Goal: Task Accomplishment & Management: Use online tool/utility

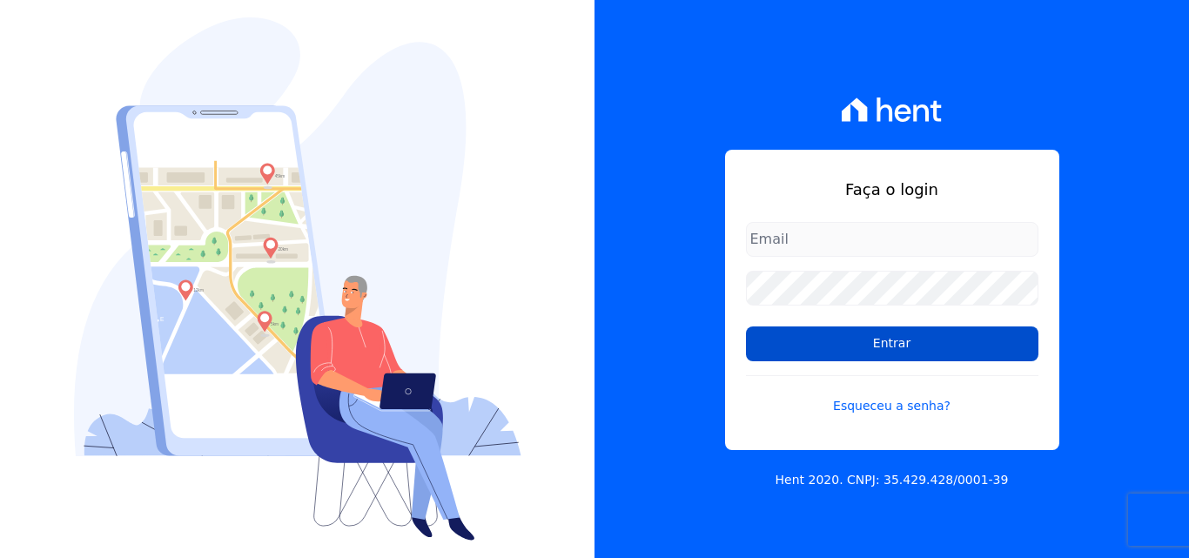
type input "[EMAIL_ADDRESS][DOMAIN_NAME]"
click at [901, 348] on input "Entrar" at bounding box center [892, 343] width 293 height 35
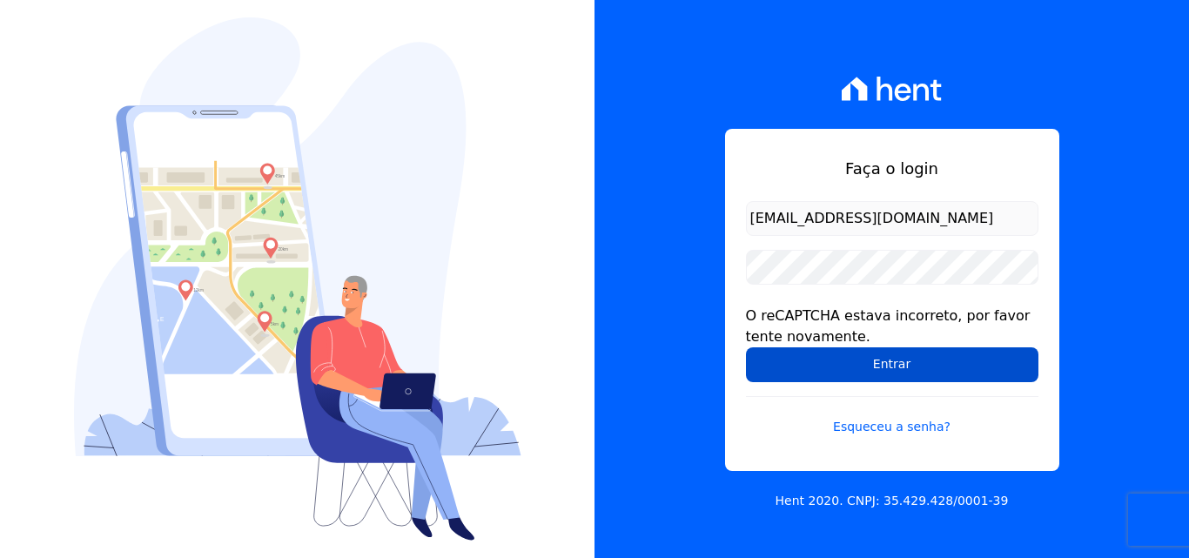
click at [785, 356] on input "Entrar" at bounding box center [892, 364] width 293 height 35
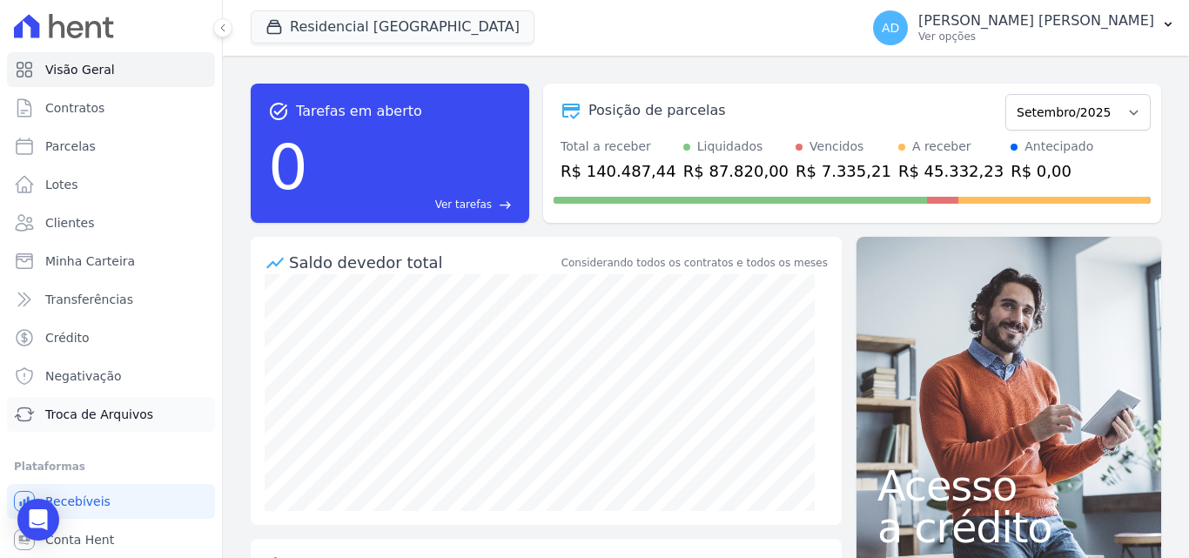
click at [63, 419] on span "Troca de Arquivos" at bounding box center [99, 414] width 108 height 17
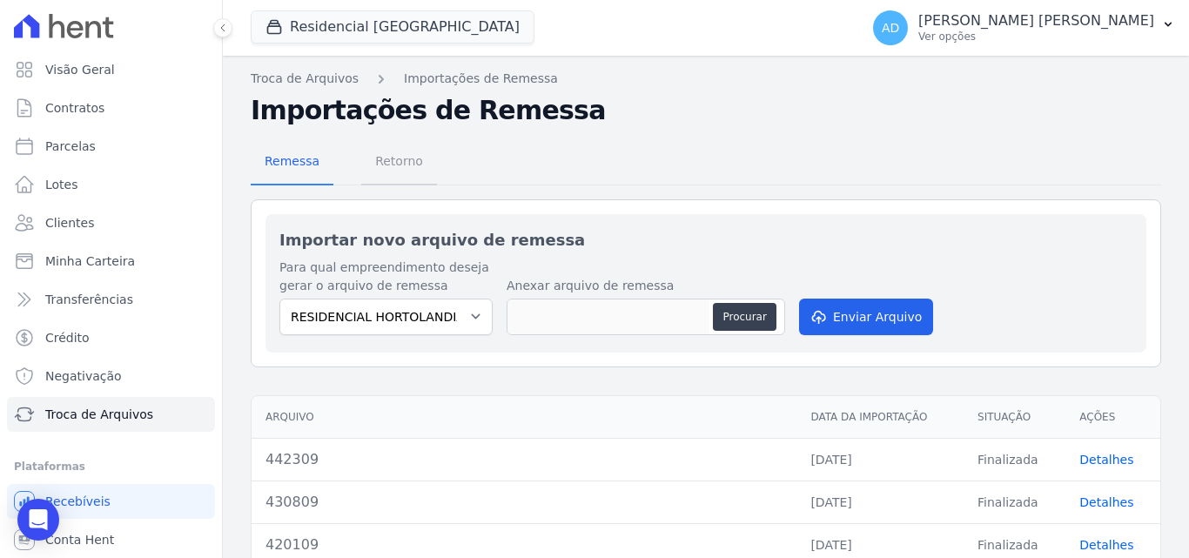
click at [393, 157] on span "Retorno" at bounding box center [399, 161] width 69 height 35
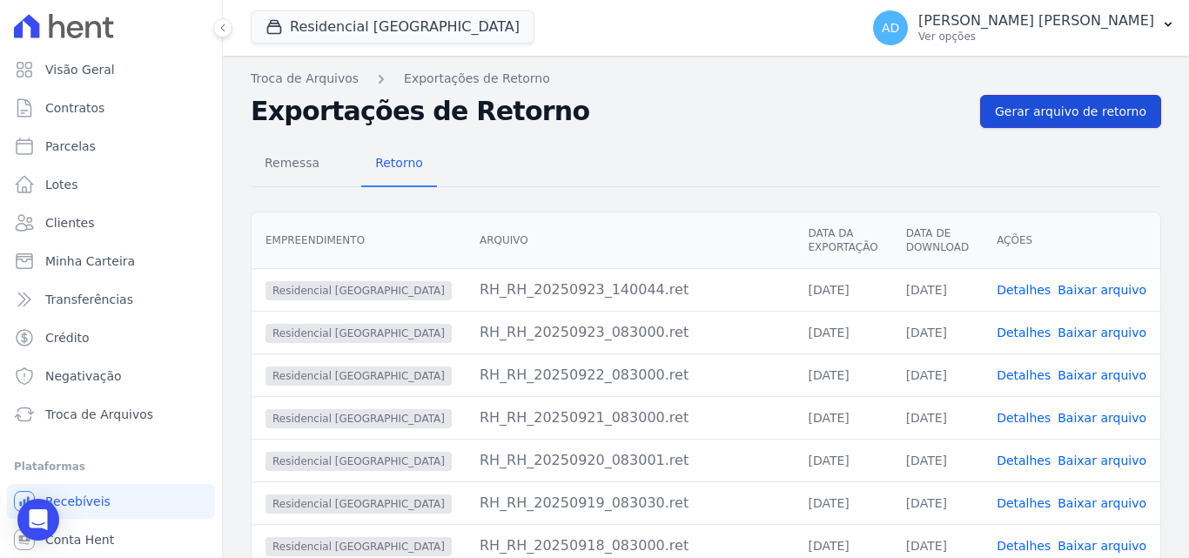
click at [1050, 104] on span "Gerar arquivo de retorno" at bounding box center [1070, 111] width 151 height 17
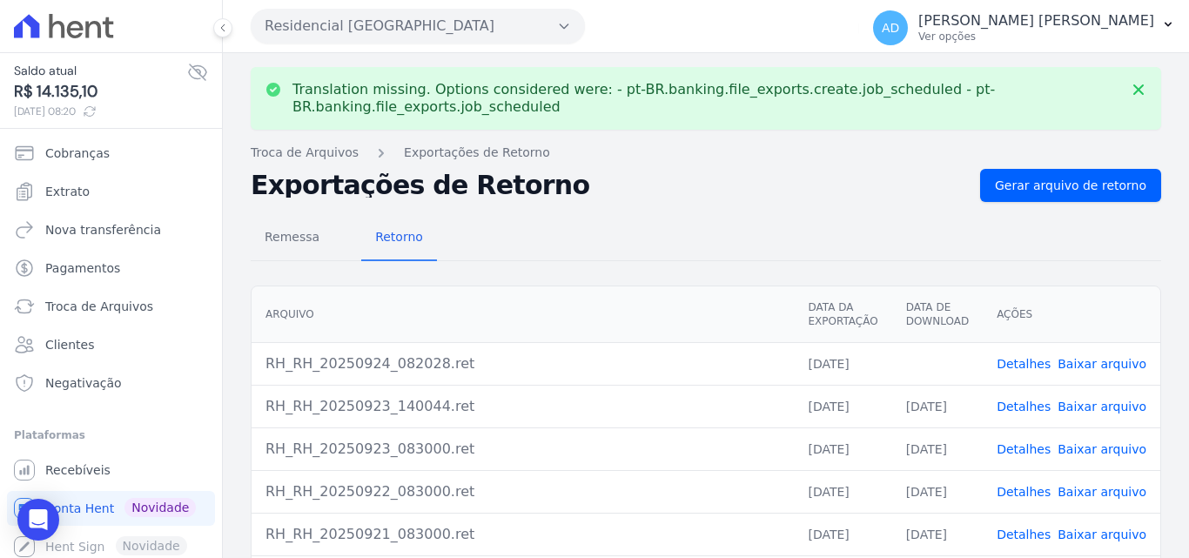
click at [1109, 367] on link "Baixar arquivo" at bounding box center [1102, 364] width 89 height 14
